Goal: Information Seeking & Learning: Understand process/instructions

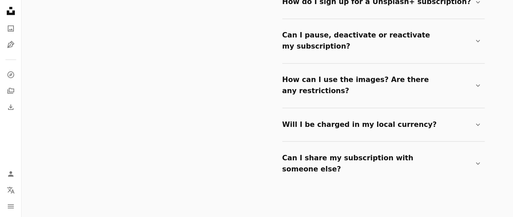
scroll to position [1184, 0]
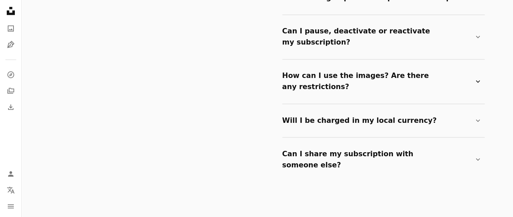
click at [470, 65] on summary "How can I use the images? Are there any restrictions? Chevron down" at bounding box center [382, 81] width 200 height 33
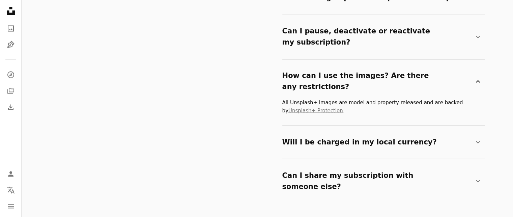
click at [470, 65] on summary "How can I use the images? Are there any restrictions? Chevron down" at bounding box center [382, 81] width 200 height 33
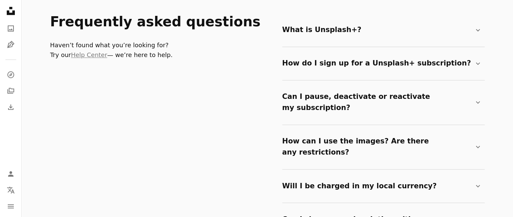
scroll to position [1121, 0]
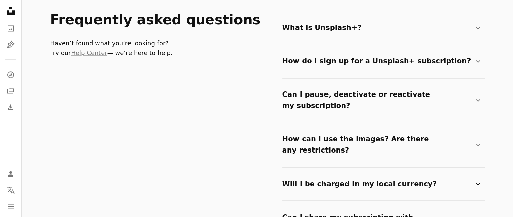
click at [476, 173] on summary "Will I be charged in my local currency? Chevron down" at bounding box center [382, 184] width 200 height 22
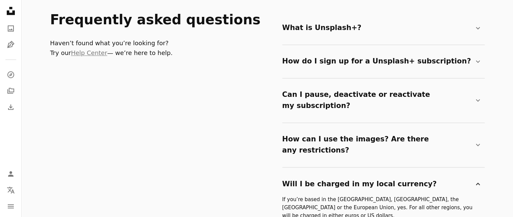
click at [479, 180] on icon "Chevron down" at bounding box center [478, 184] width 8 height 8
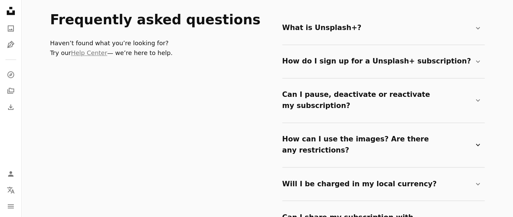
click at [478, 141] on icon "Chevron down" at bounding box center [478, 145] width 8 height 8
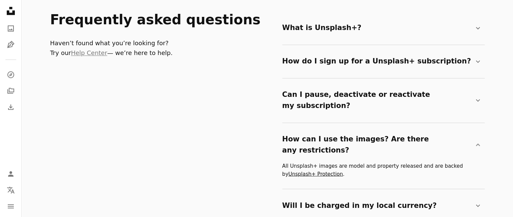
click at [319, 171] on link "Unsplash+ Protection" at bounding box center [315, 174] width 55 height 6
